Goal: Obtain resource: Download file/media

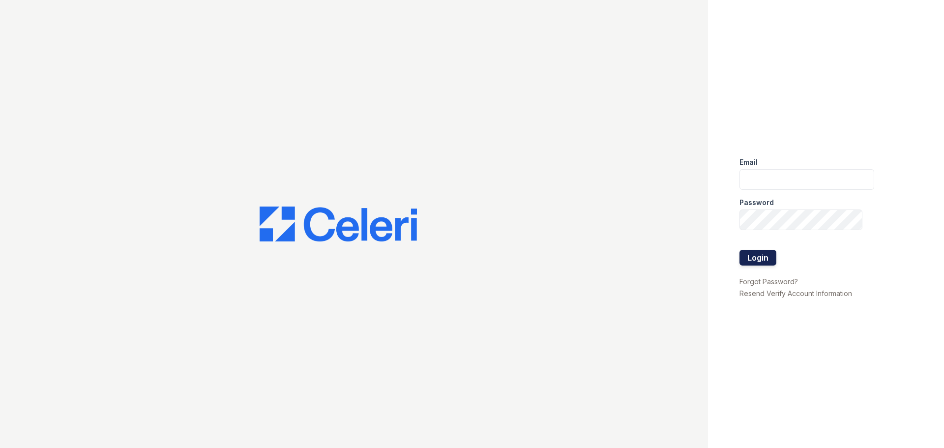
type input "[EMAIL_ADDRESS][DOMAIN_NAME]"
click at [753, 259] on button "Login" at bounding box center [757, 258] width 37 height 16
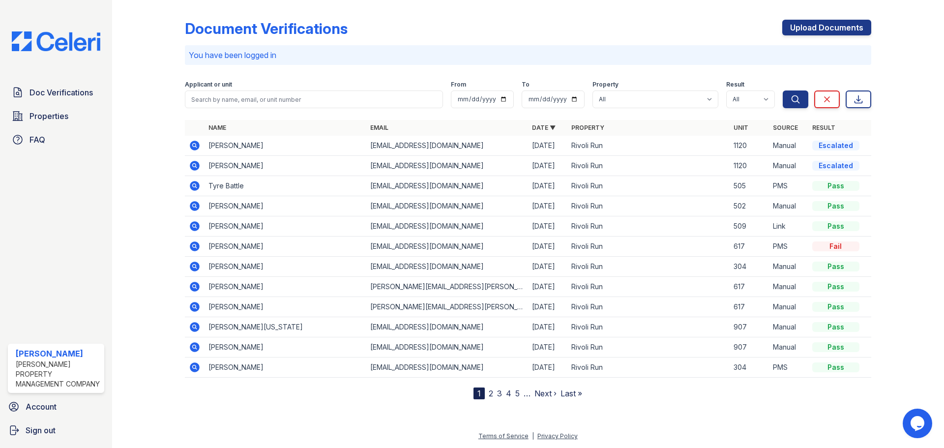
click at [199, 145] on icon at bounding box center [195, 146] width 10 height 10
click at [194, 161] on icon at bounding box center [195, 166] width 10 height 10
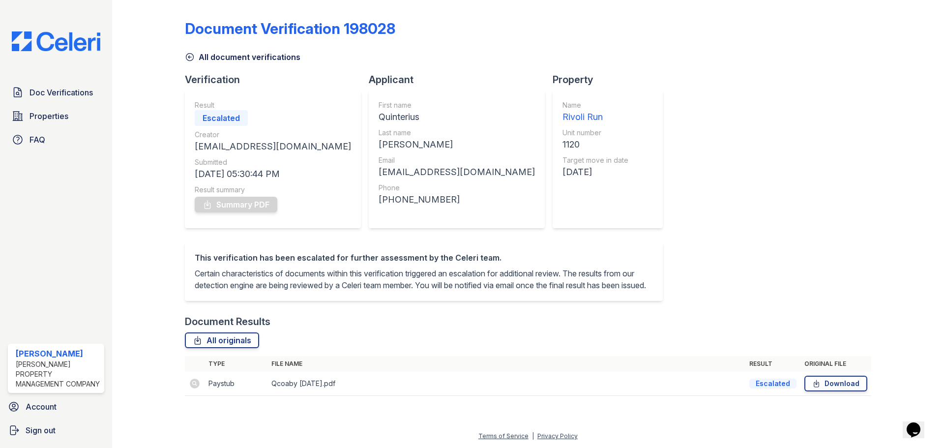
scroll to position [3, 0]
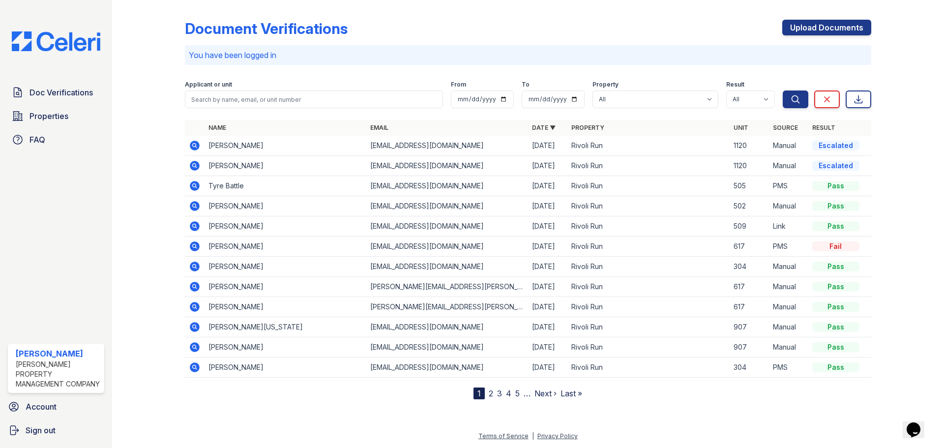
click at [195, 144] on icon at bounding box center [195, 146] width 12 height 12
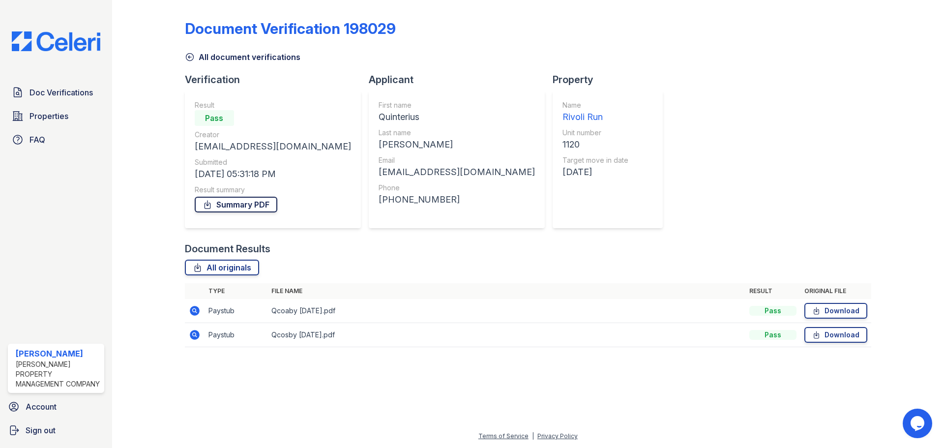
click at [264, 200] on link "Summary PDF" at bounding box center [236, 205] width 83 height 16
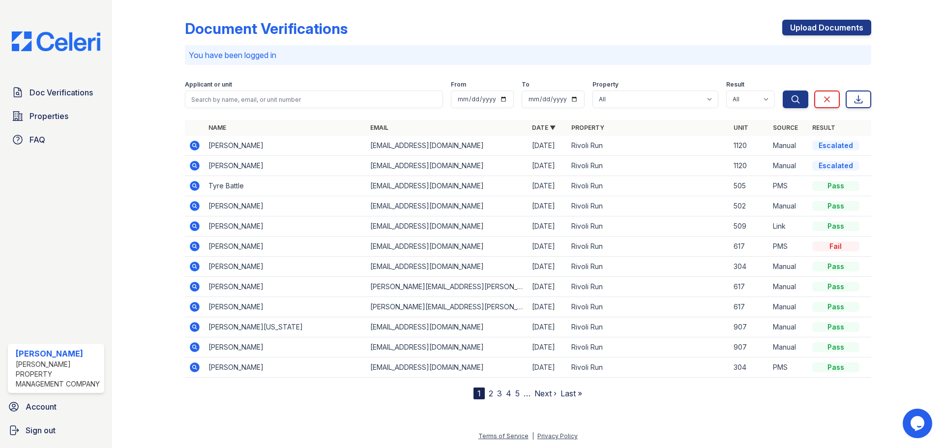
click at [196, 165] on icon at bounding box center [195, 166] width 12 height 12
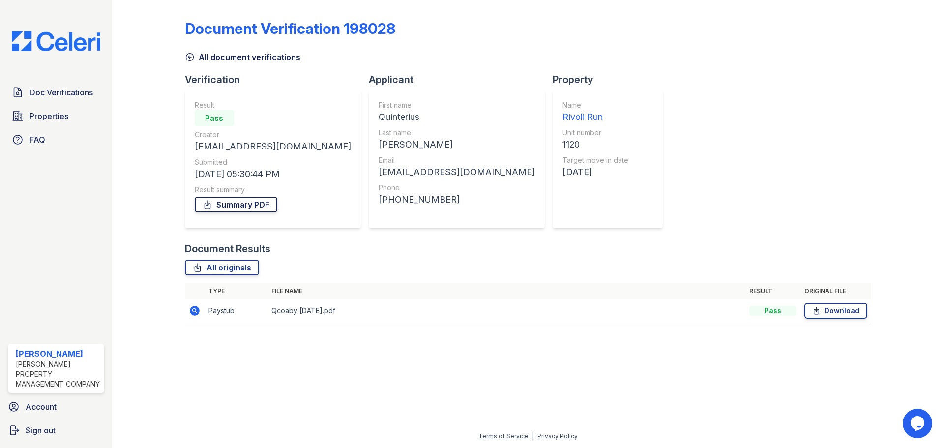
click at [251, 209] on link "Summary PDF" at bounding box center [236, 205] width 83 height 16
